Goal: Information Seeking & Learning: Learn about a topic

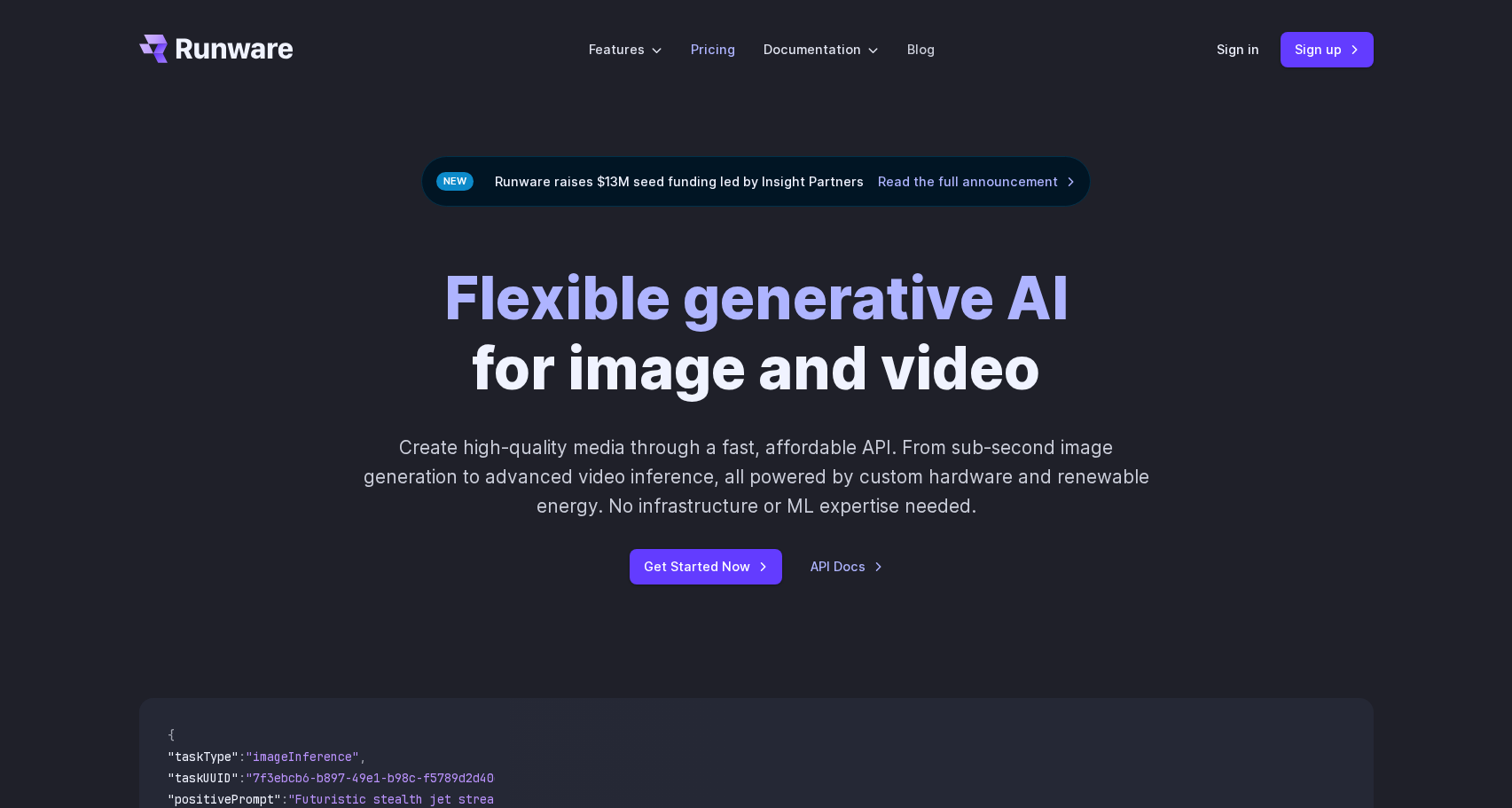
click at [716, 50] on link "Pricing" at bounding box center [713, 48] width 44 height 20
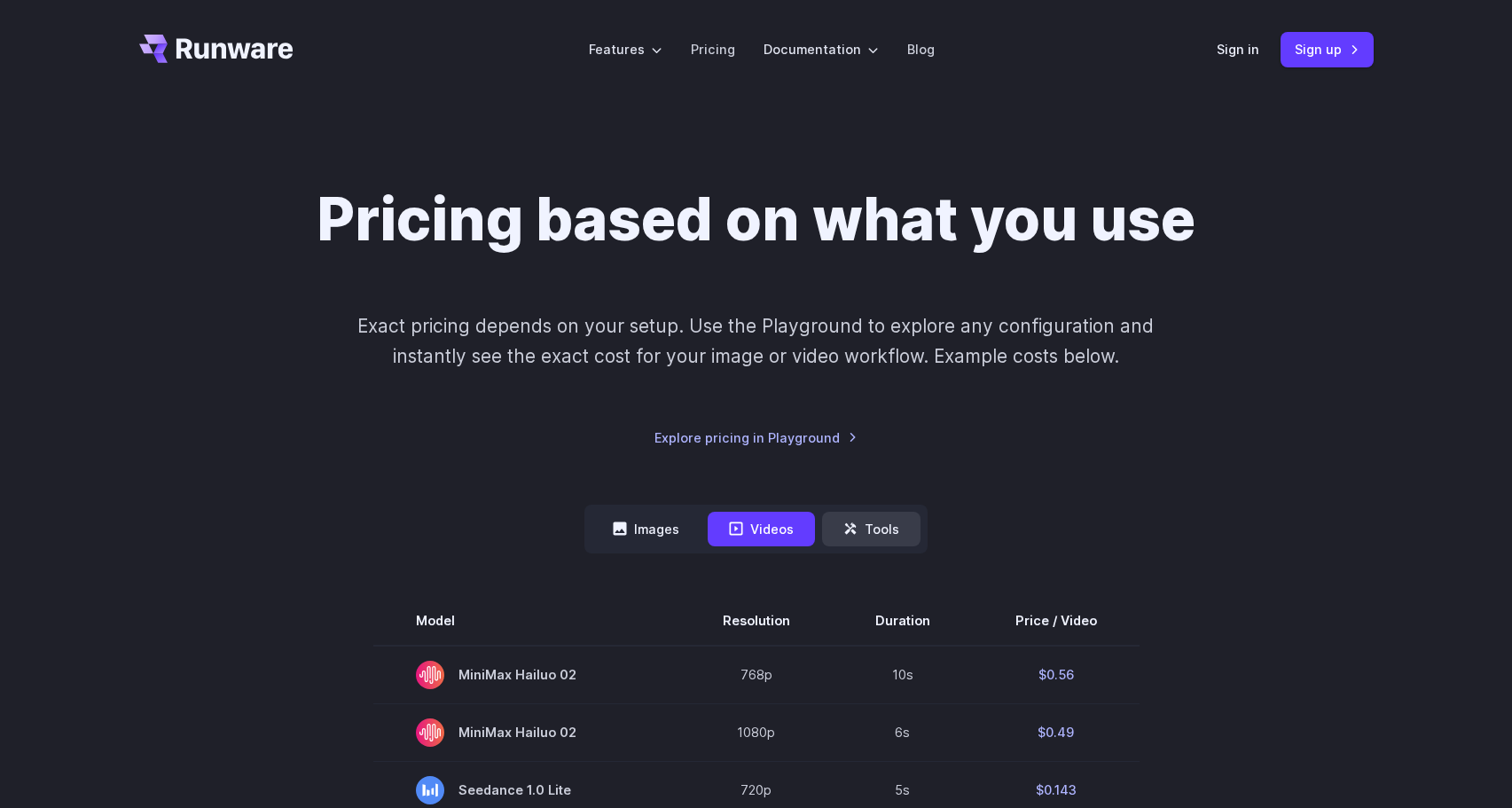
click at [888, 528] on button "Tools" at bounding box center [871, 529] width 99 height 35
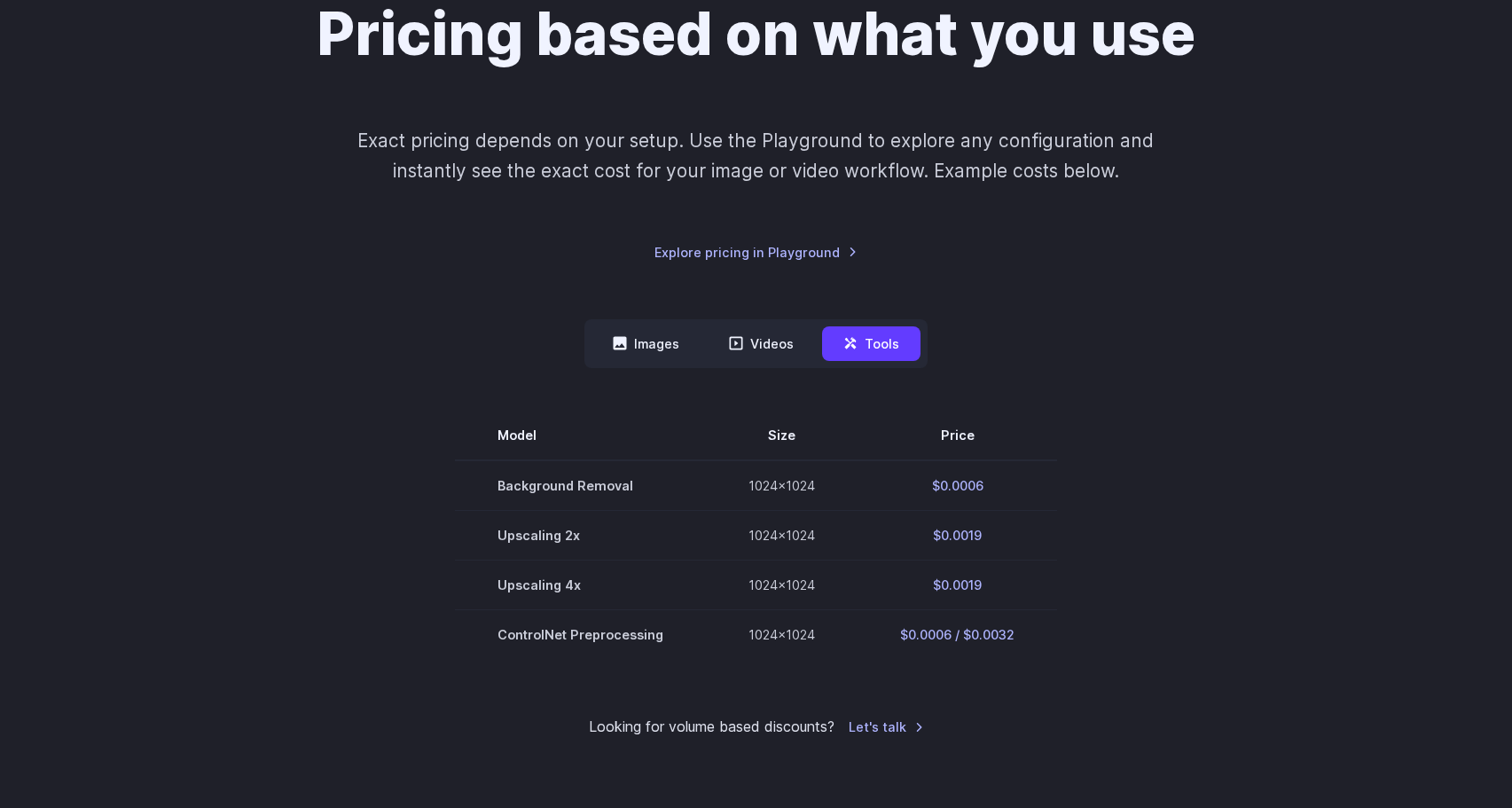
scroll to position [204, 0]
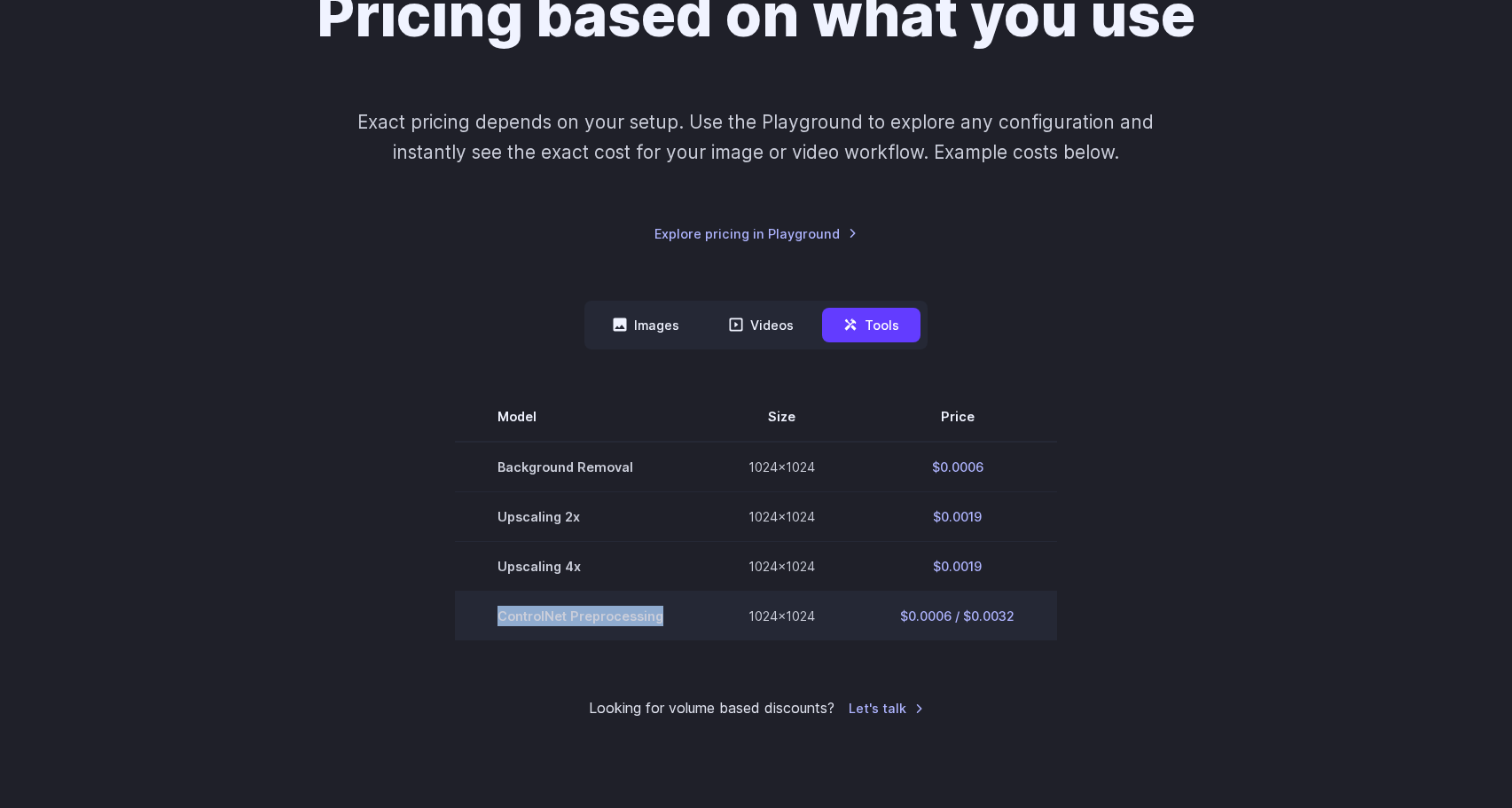
drag, startPoint x: 490, startPoint y: 623, endPoint x: 678, endPoint y: 620, distance: 188.0
click at [679, 621] on td "ControlNet Preprocessing" at bounding box center [581, 616] width 251 height 49
copy td "ControlNet Preprocessing"
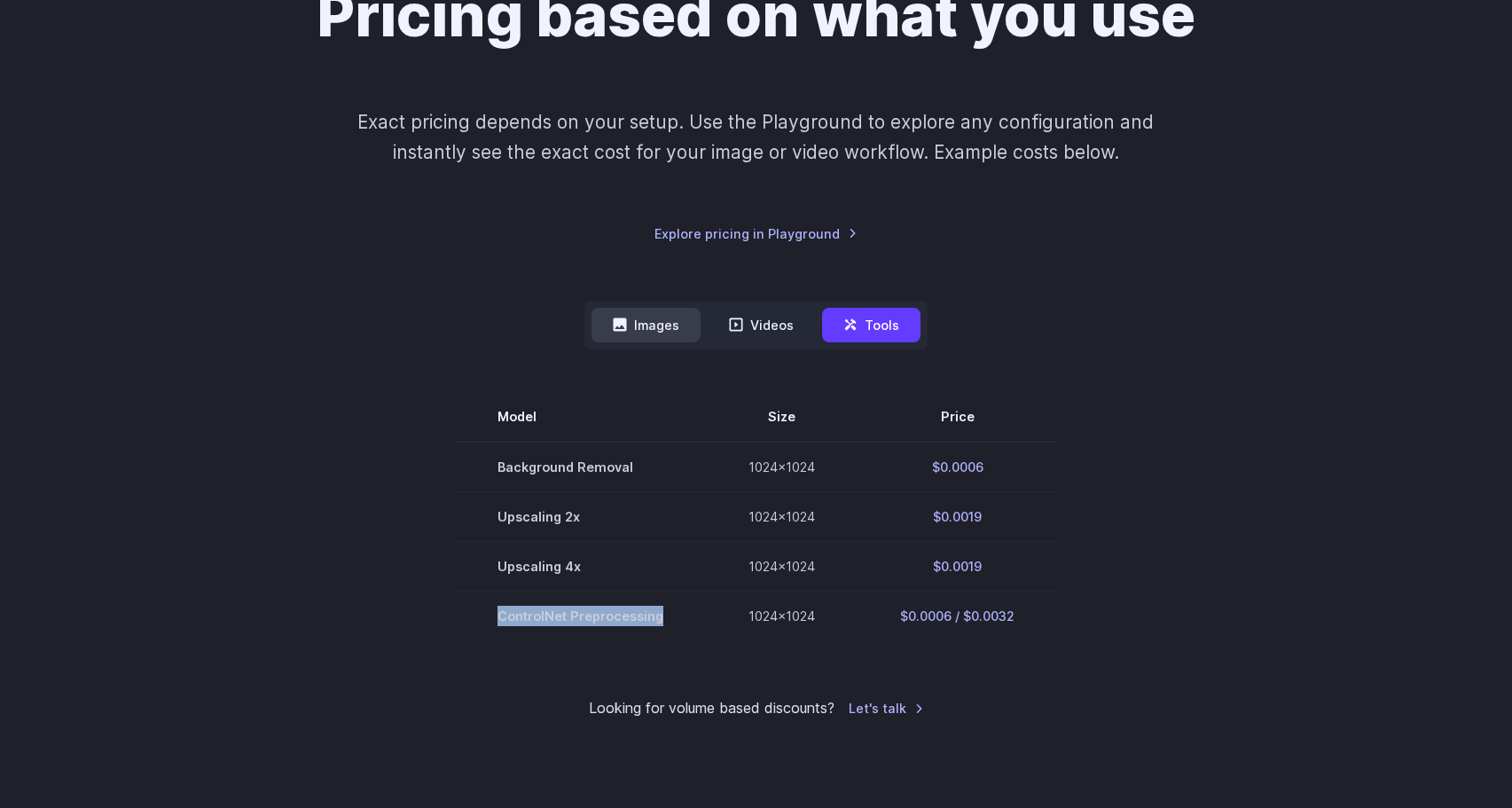
click at [659, 329] on button "Images" at bounding box center [646, 325] width 109 height 35
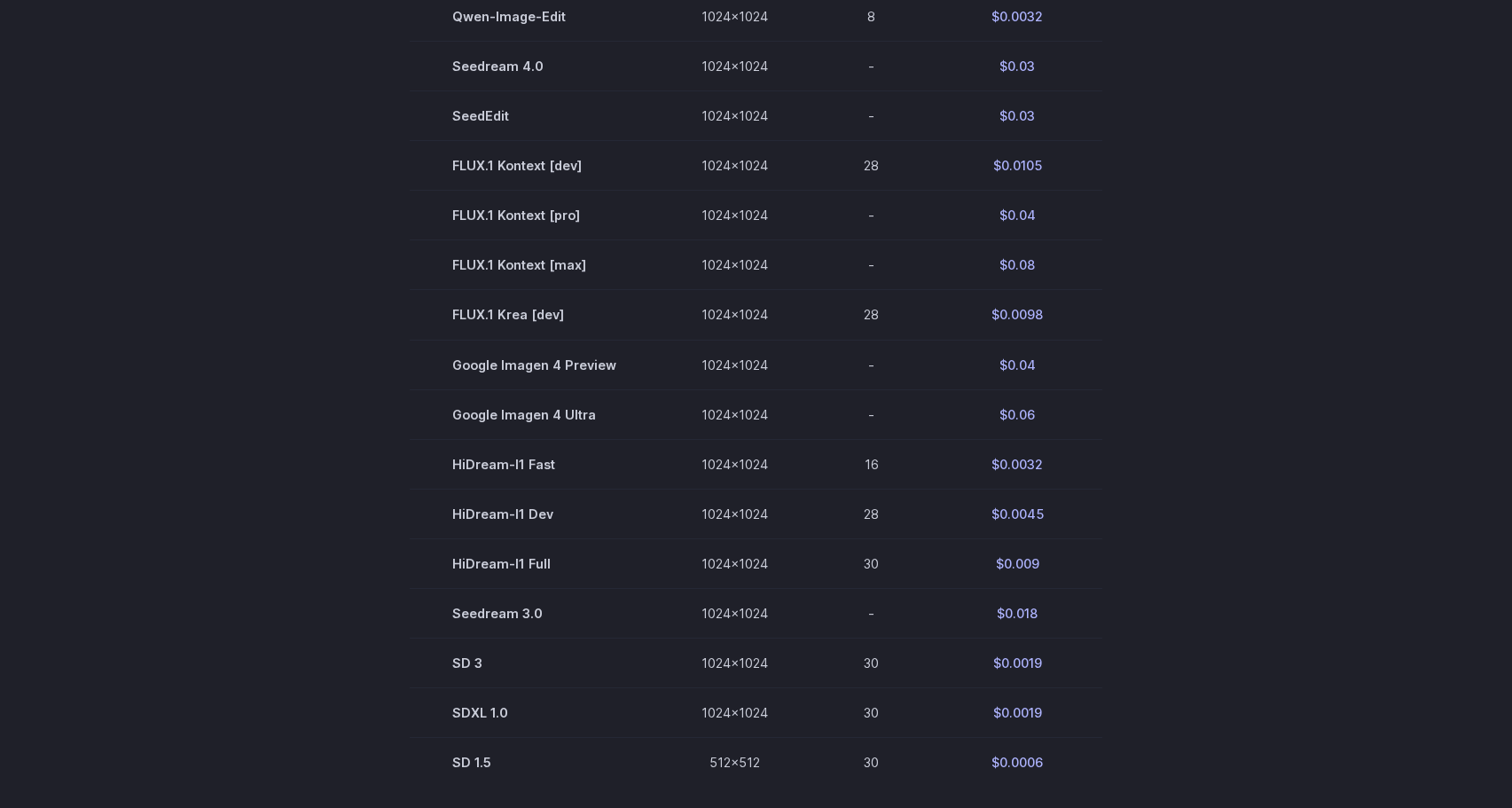
scroll to position [857, 0]
